Goal: Information Seeking & Learning: Learn about a topic

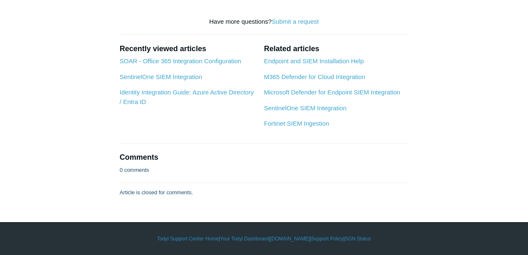
scroll to position [3786, 0]
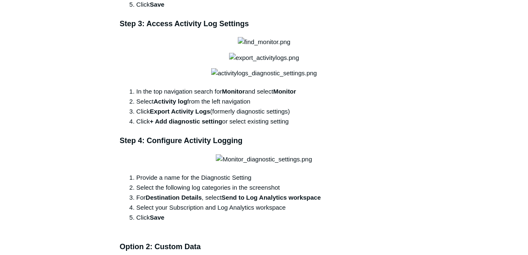
scroll to position [1314, 0]
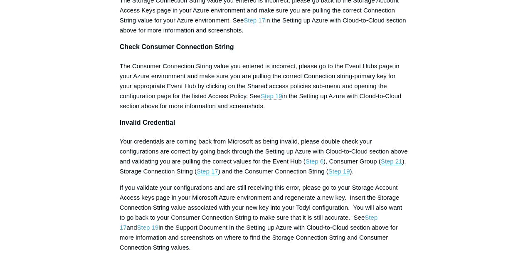
scroll to position [3045, 0]
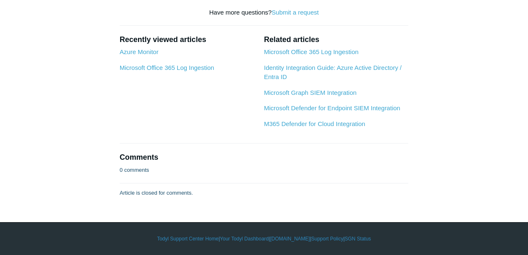
scroll to position [5663, 0]
